Goal: Information Seeking & Learning: Learn about a topic

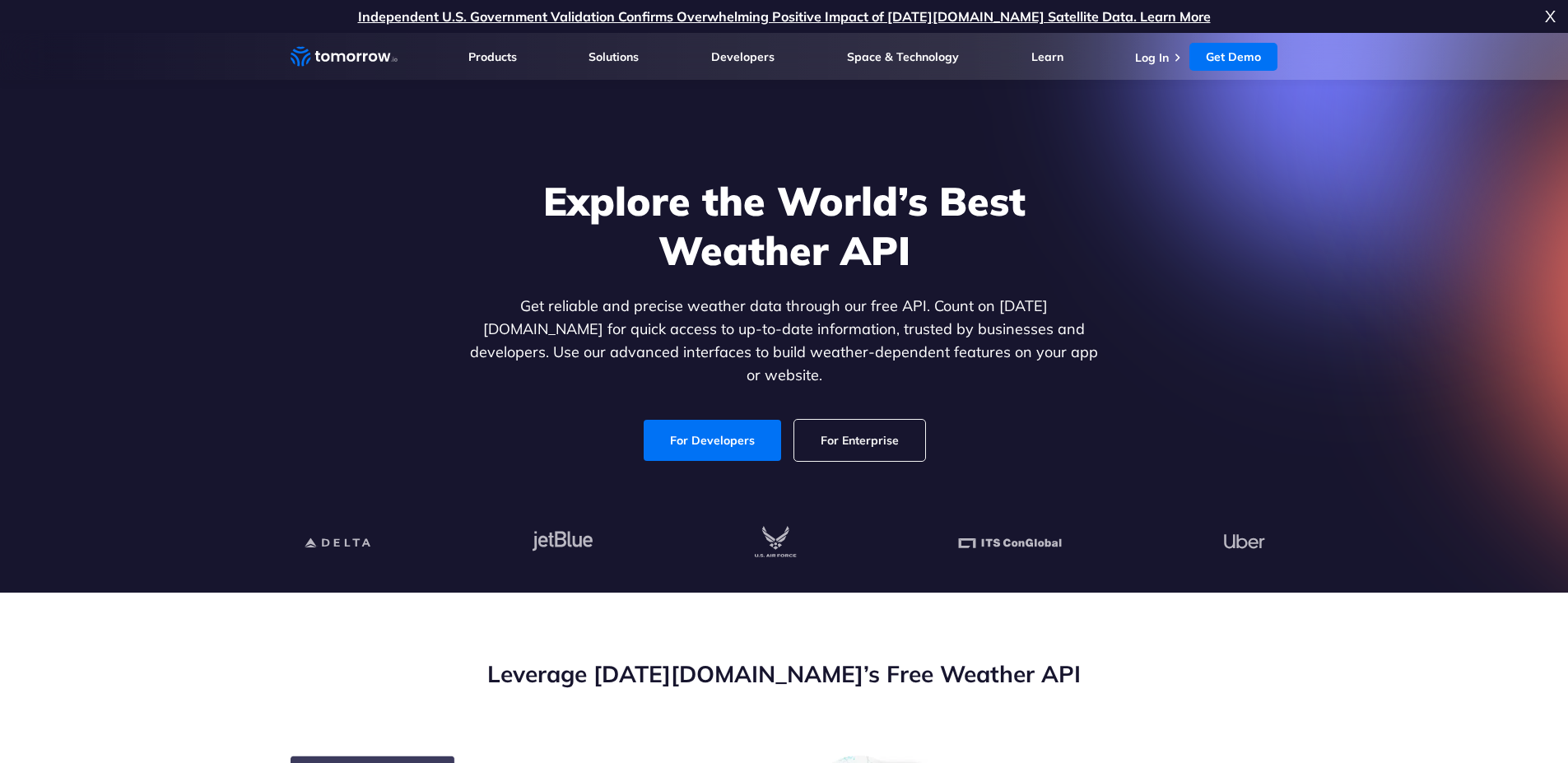
click at [1147, 49] on li "Log In" at bounding box center [1159, 56] width 50 height 16
click at [1153, 63] on link "Log In" at bounding box center [1151, 57] width 34 height 15
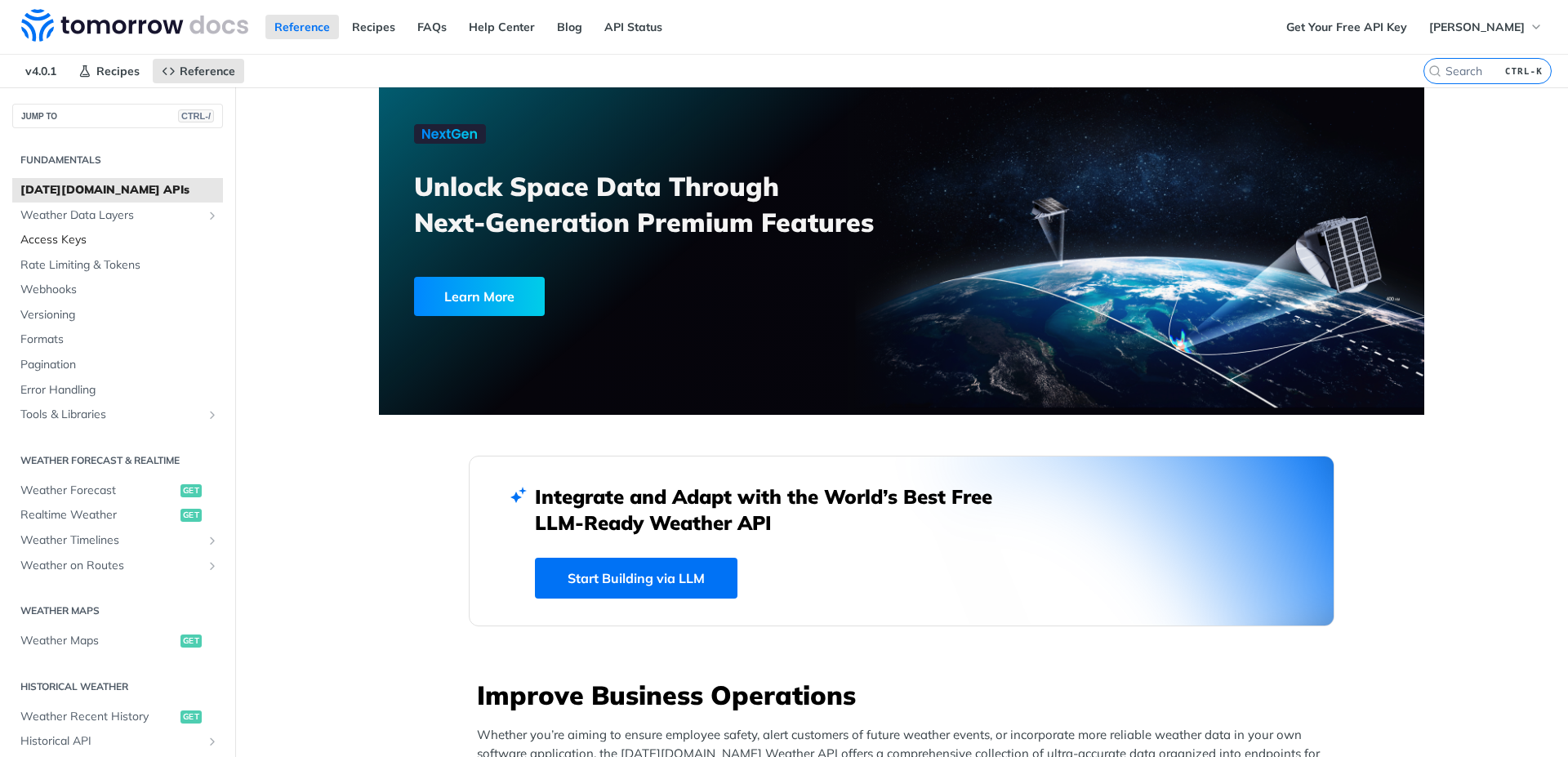
click at [88, 241] on span "Access Keys" at bounding box center [120, 240] width 199 height 16
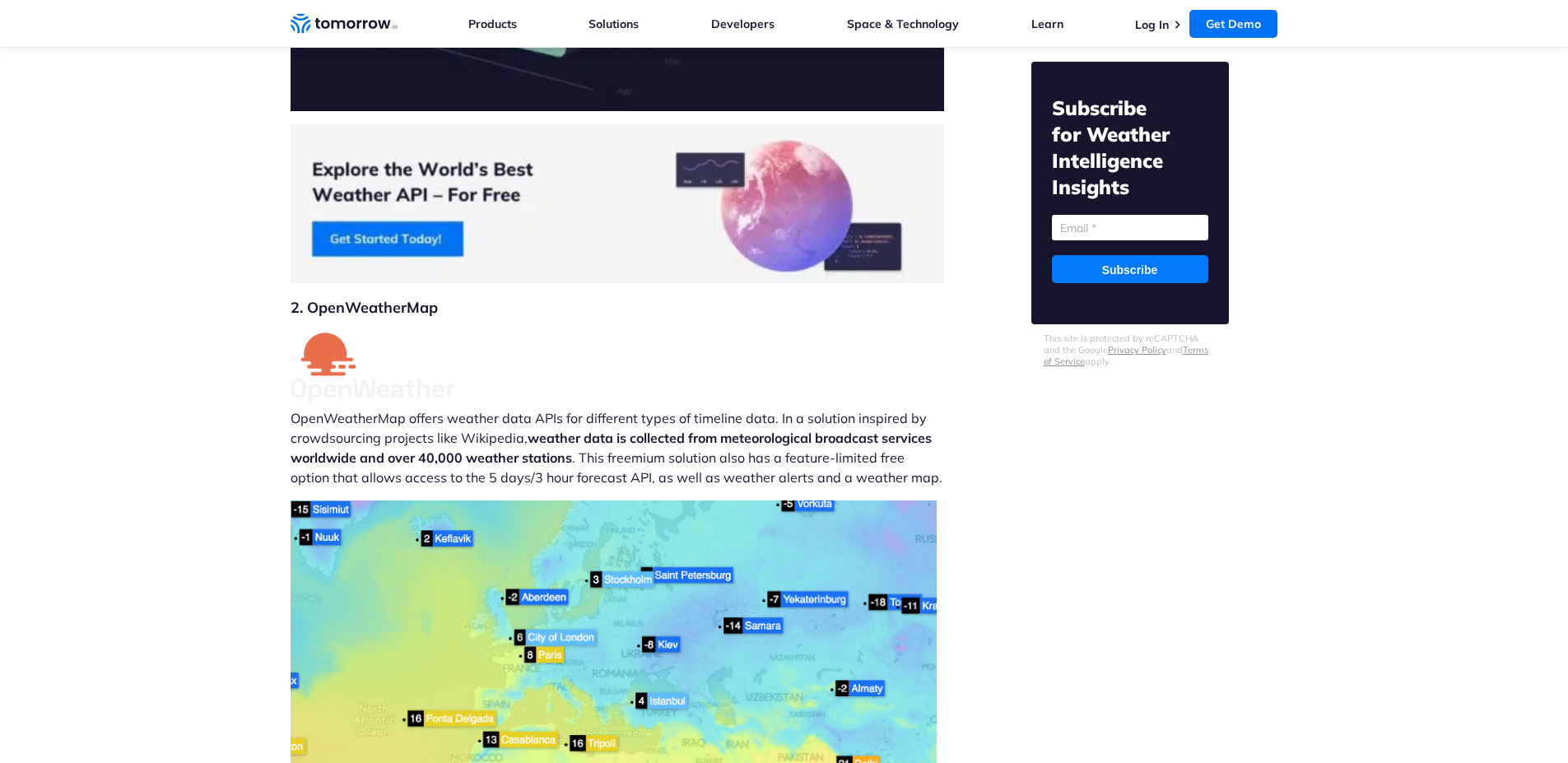
scroll to position [6064, 0]
